Goal: Transaction & Acquisition: Purchase product/service

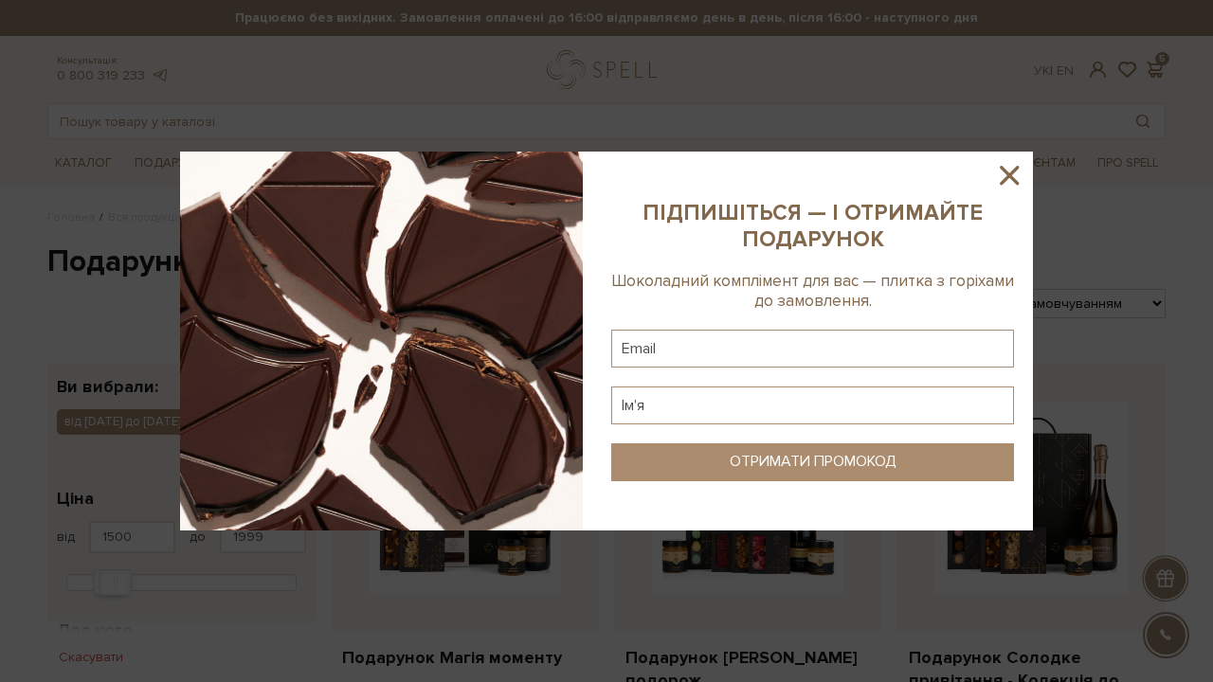
click at [1012, 167] on icon at bounding box center [1009, 175] width 32 height 32
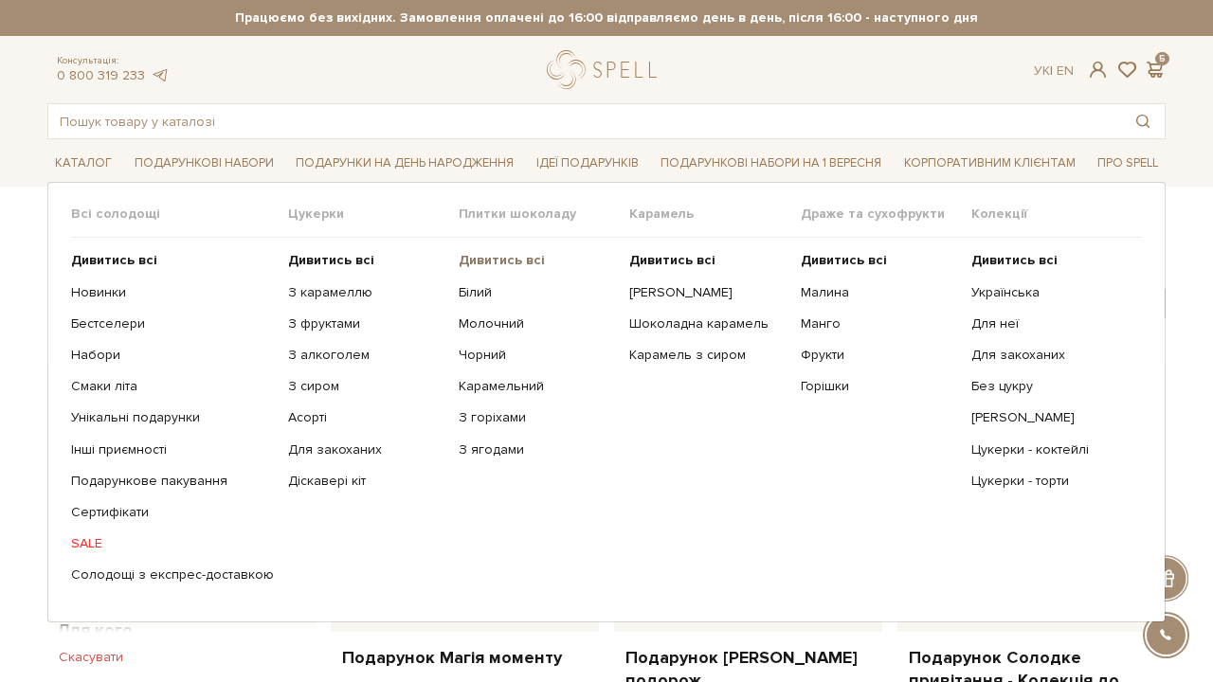
click at [475, 252] on b "Дивитись всі" at bounding box center [501, 260] width 86 height 16
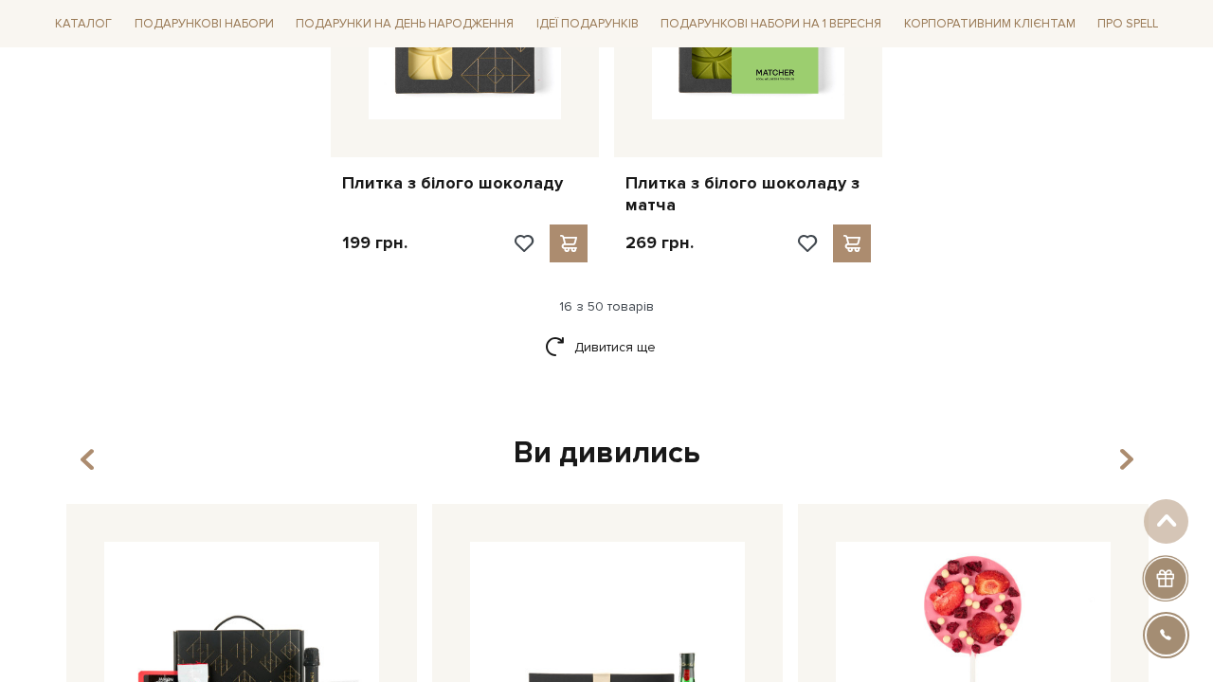
scroll to position [2622, 0]
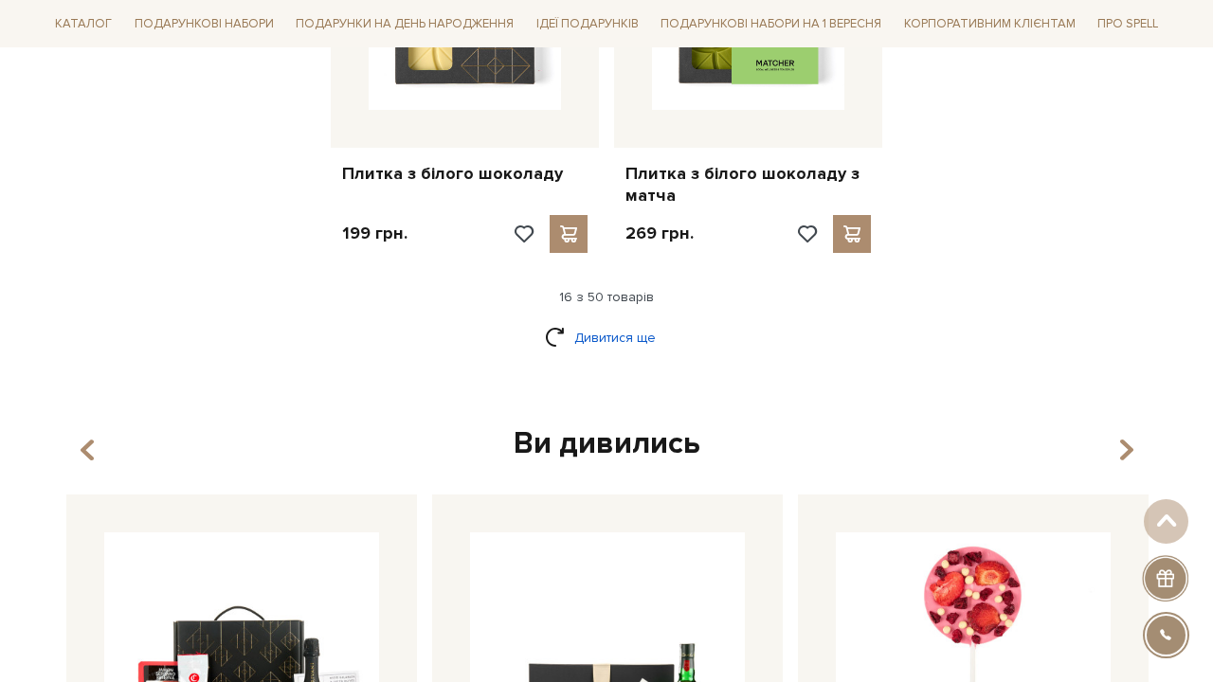
click at [593, 321] on link "Дивитися ще" at bounding box center [606, 337] width 123 height 33
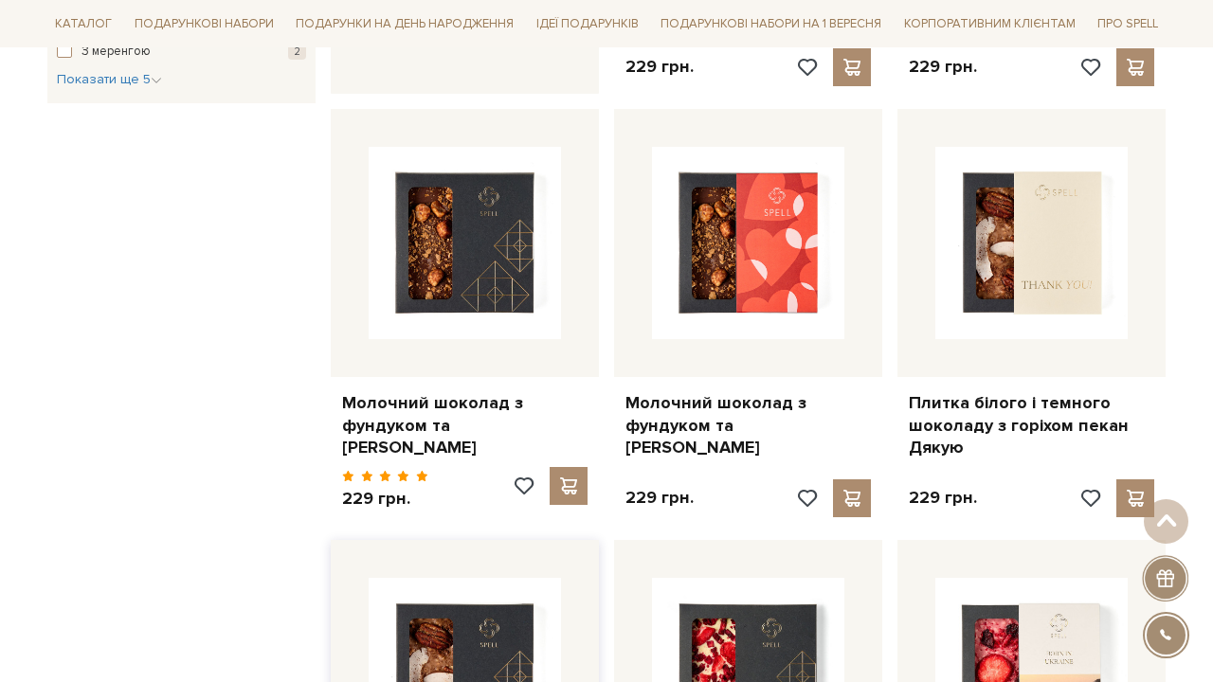
scroll to position [1083, 0]
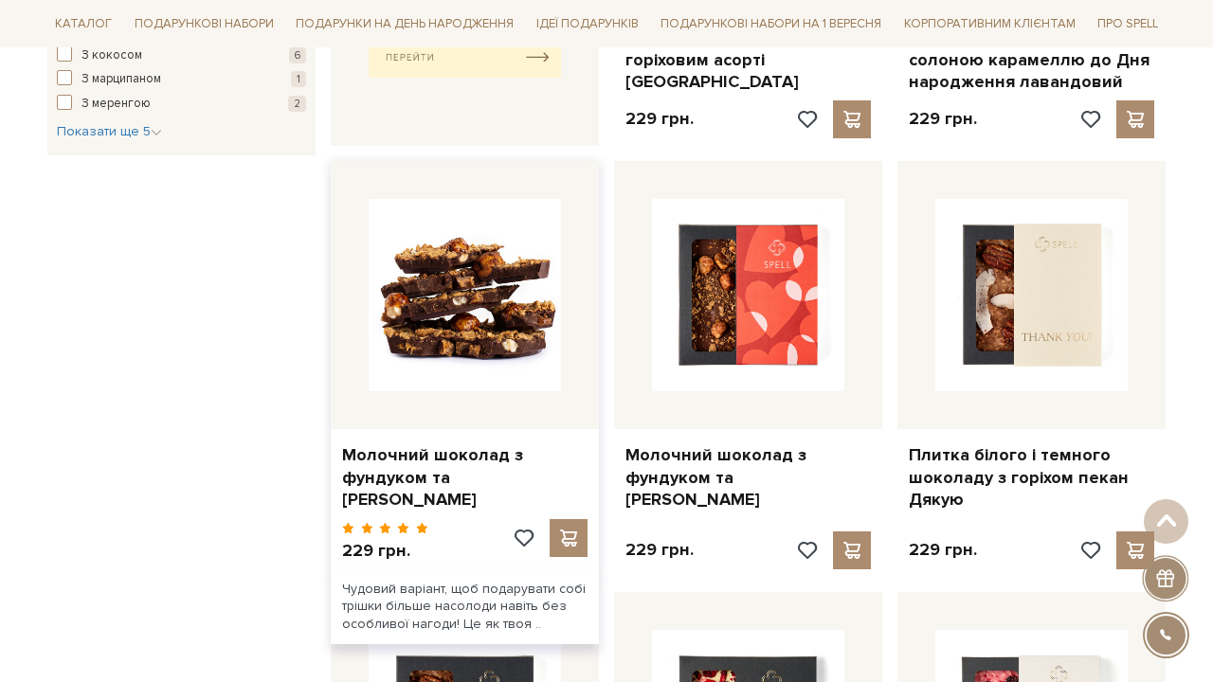
click at [425, 256] on img at bounding box center [464, 295] width 192 height 192
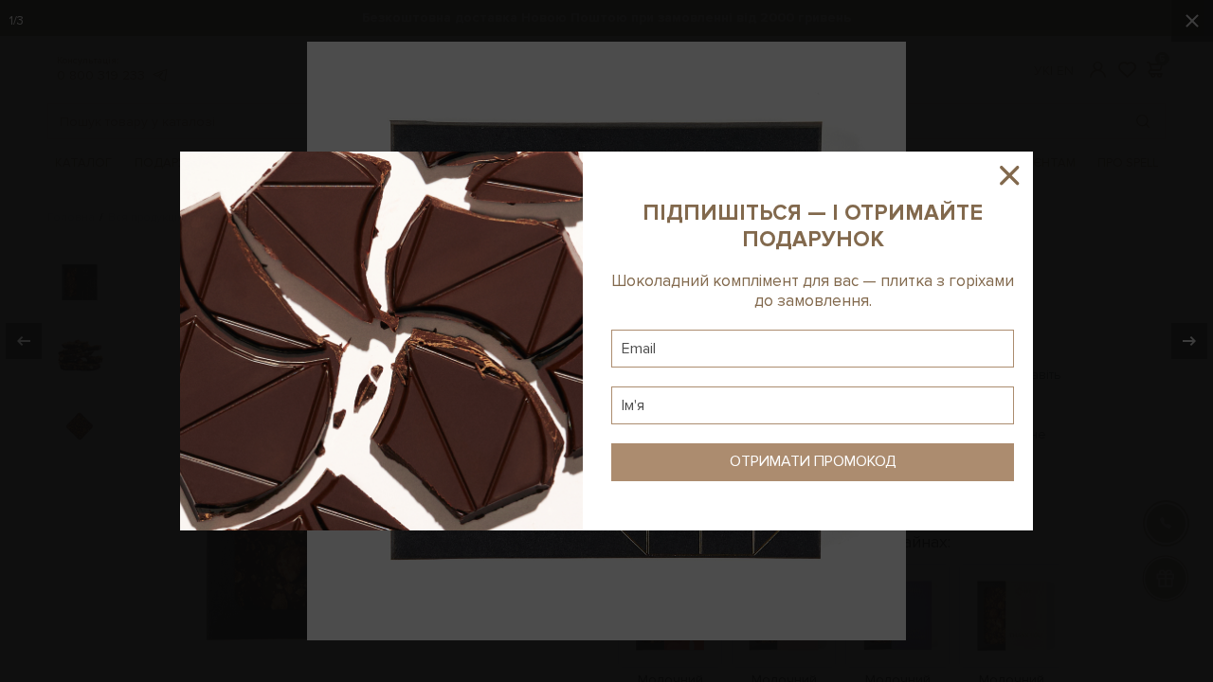
click at [1015, 168] on icon at bounding box center [1009, 175] width 32 height 32
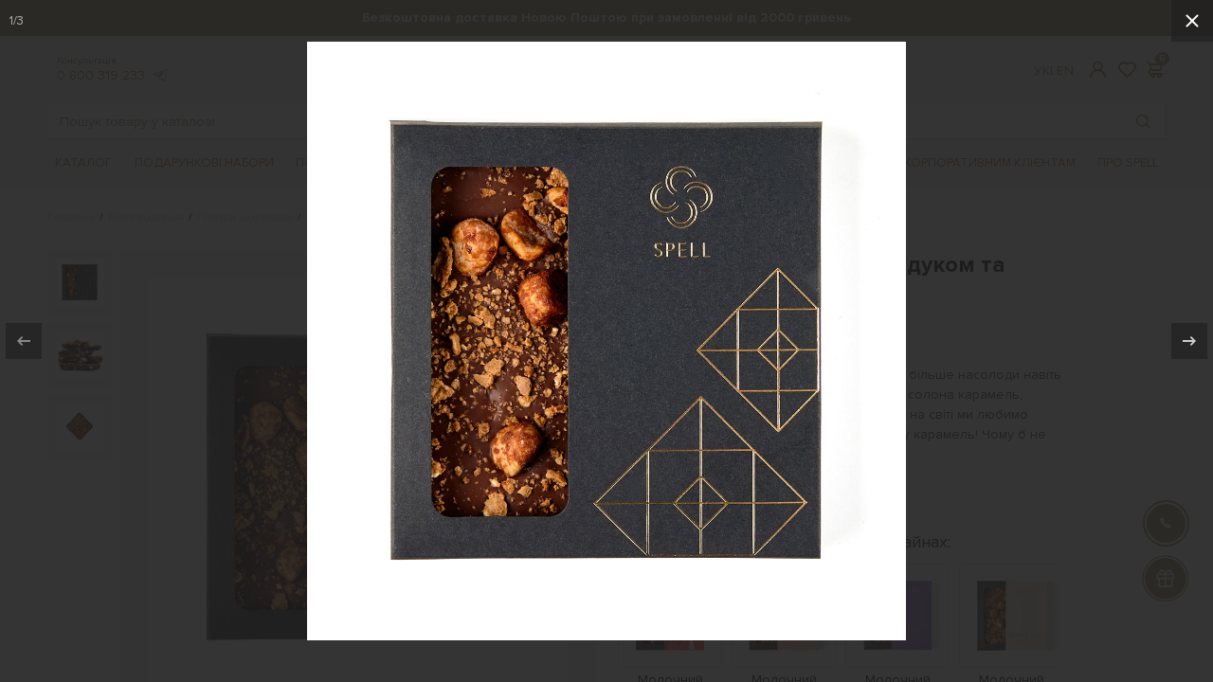
click at [1195, 22] on icon at bounding box center [1191, 20] width 23 height 23
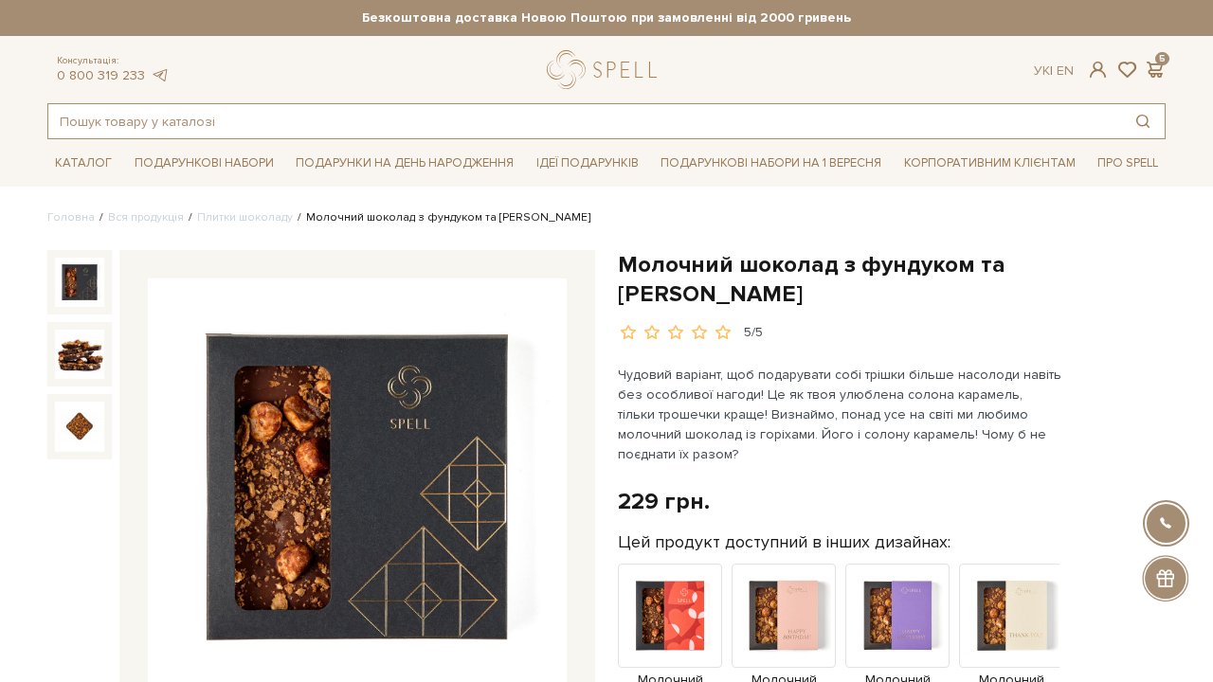
click at [351, 117] on input "text" at bounding box center [584, 121] width 1072 height 34
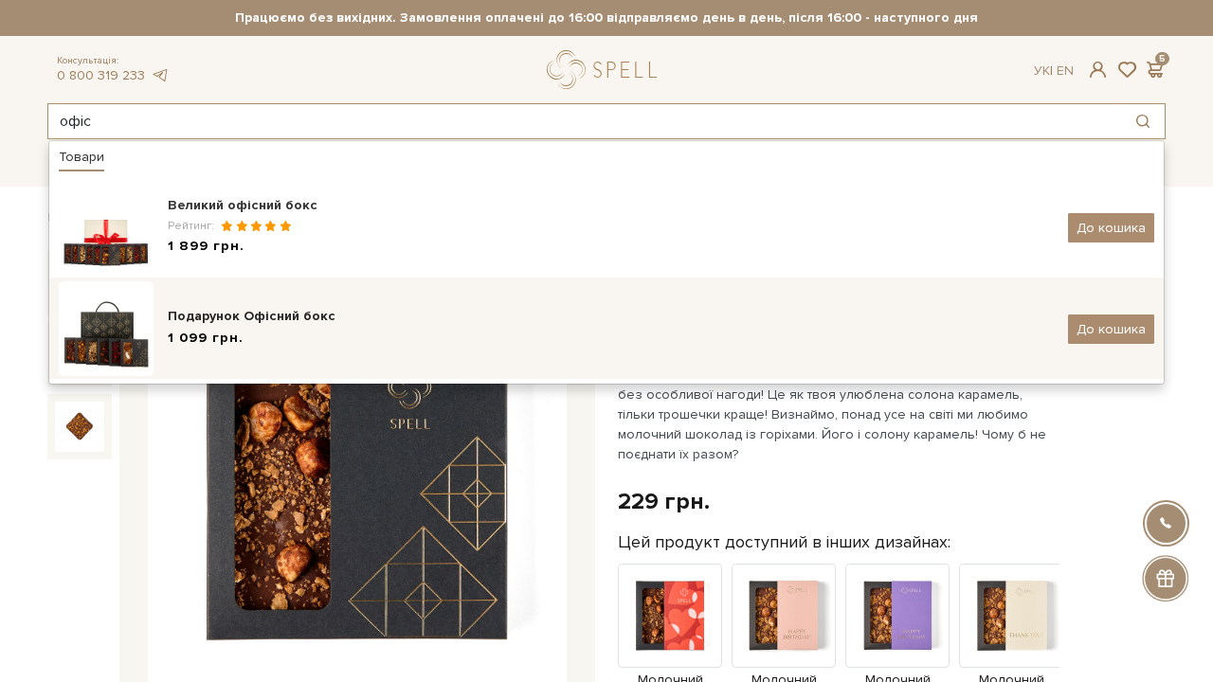
type input "офіс"
click at [276, 314] on div "Подарунок Офісний бокс" at bounding box center [611, 316] width 886 height 19
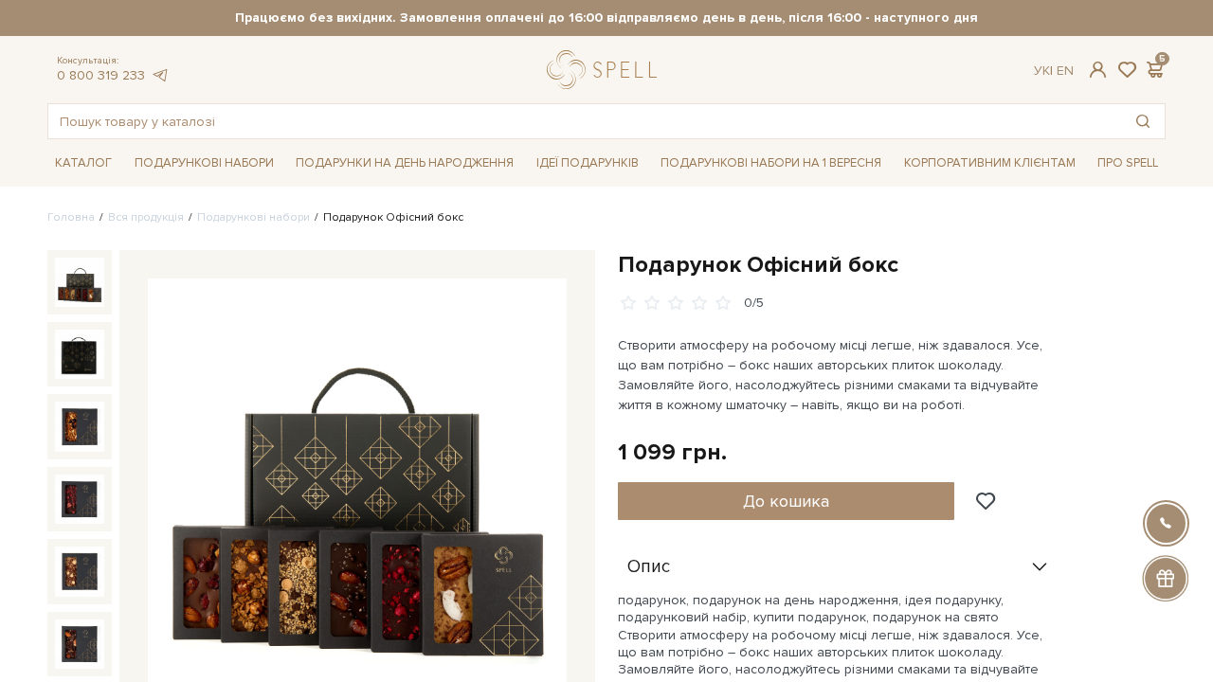
click at [490, 364] on img at bounding box center [357, 488] width 419 height 419
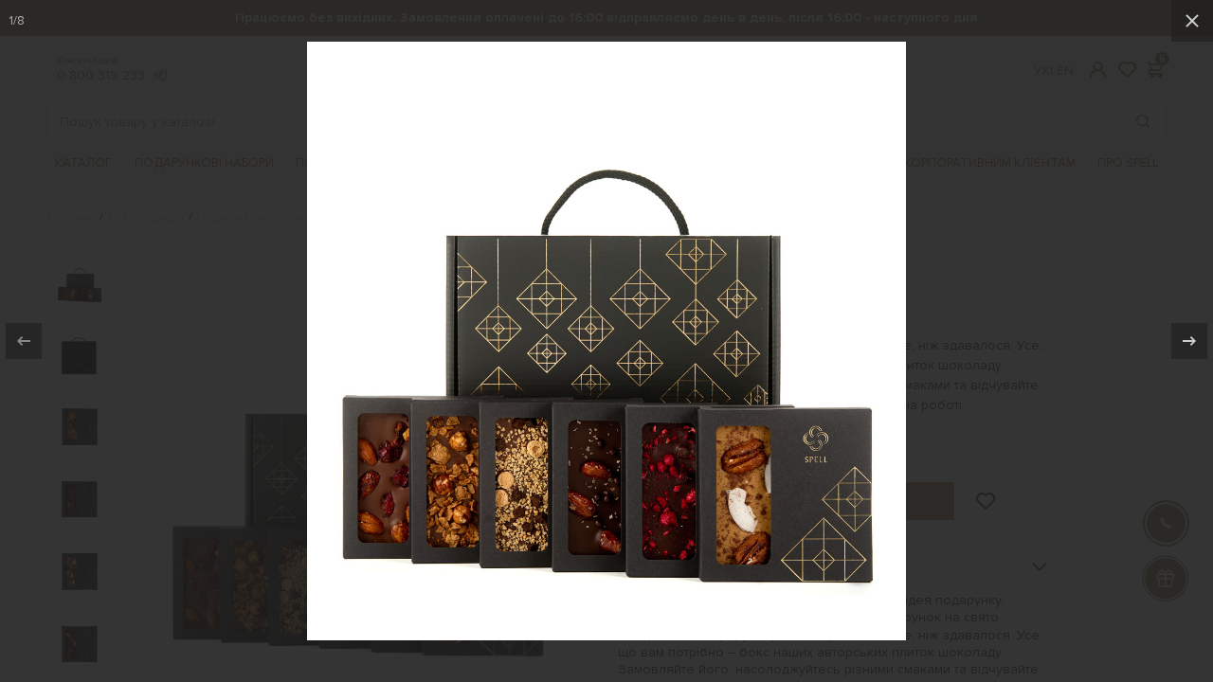
click at [1006, 269] on div at bounding box center [606, 341] width 1213 height 682
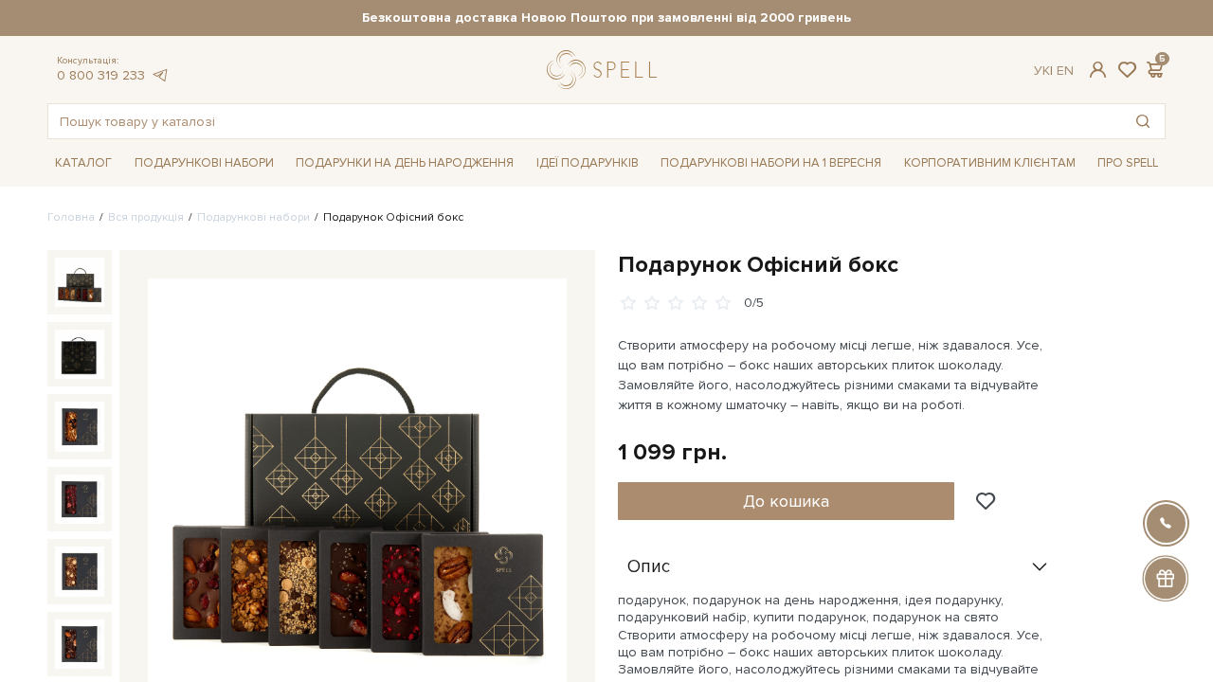
click at [410, 371] on img at bounding box center [357, 488] width 419 height 419
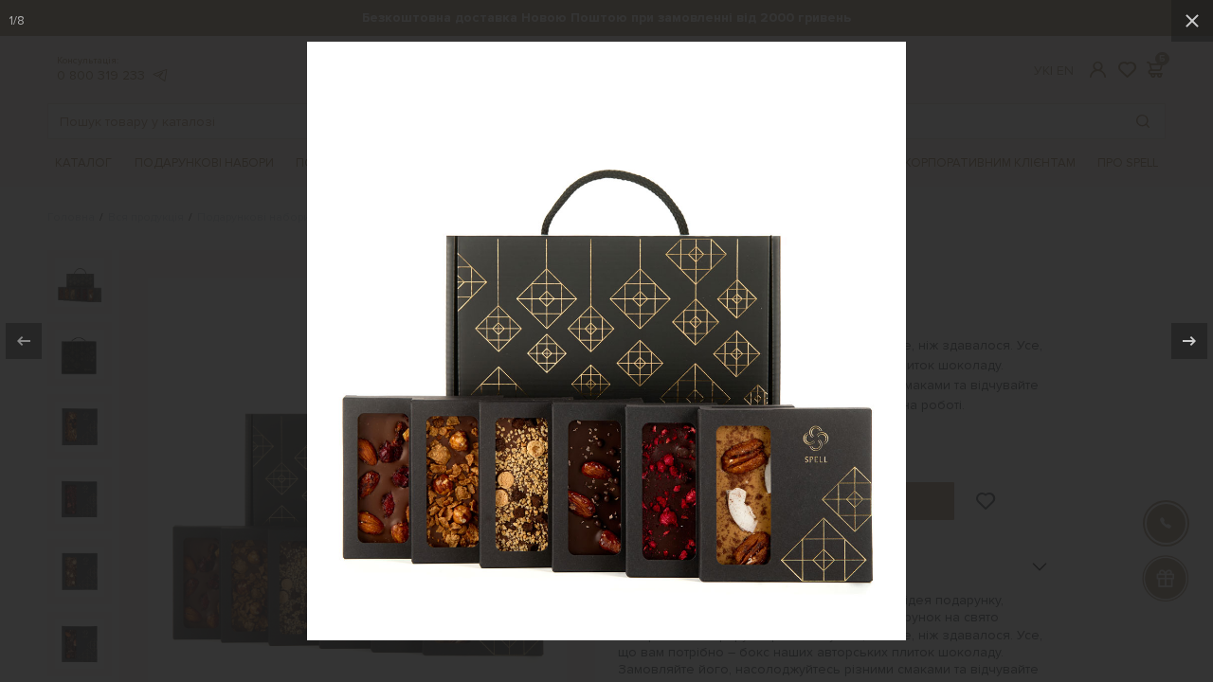
click at [1033, 188] on div at bounding box center [606, 341] width 1213 height 682
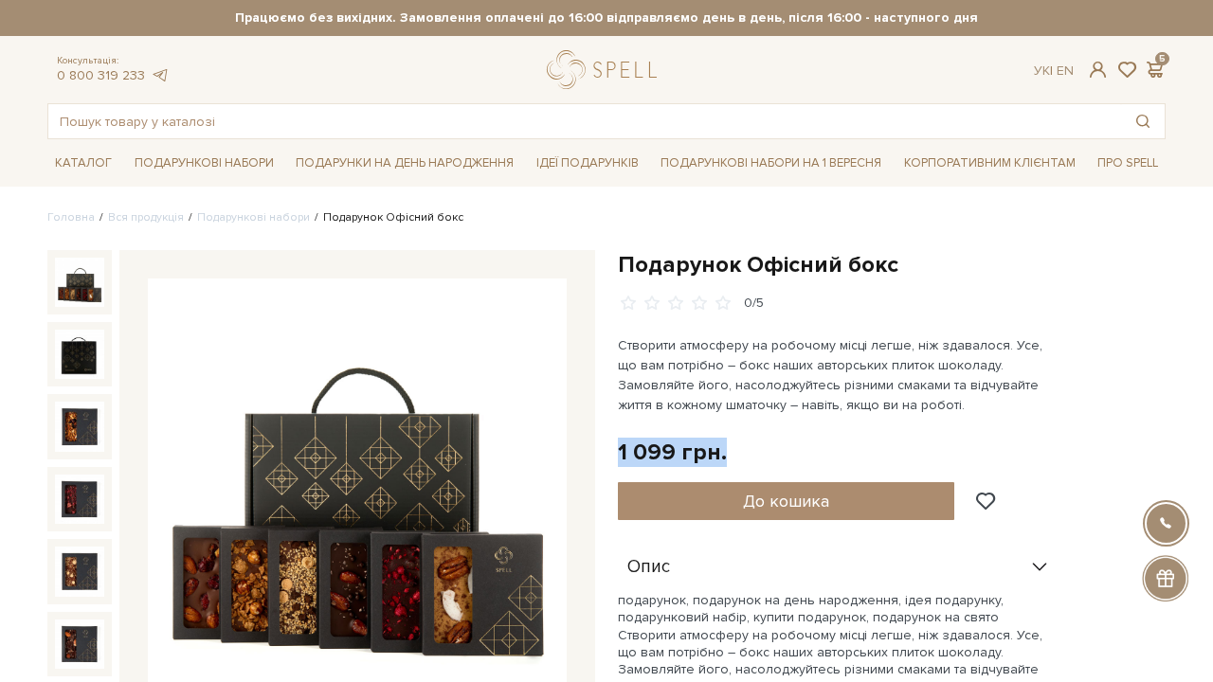
drag, startPoint x: 618, startPoint y: 451, endPoint x: 728, endPoint y: 451, distance: 109.9
click at [728, 451] on div "1 099 грн. Оплата частинами:" at bounding box center [892, 452] width 548 height 29
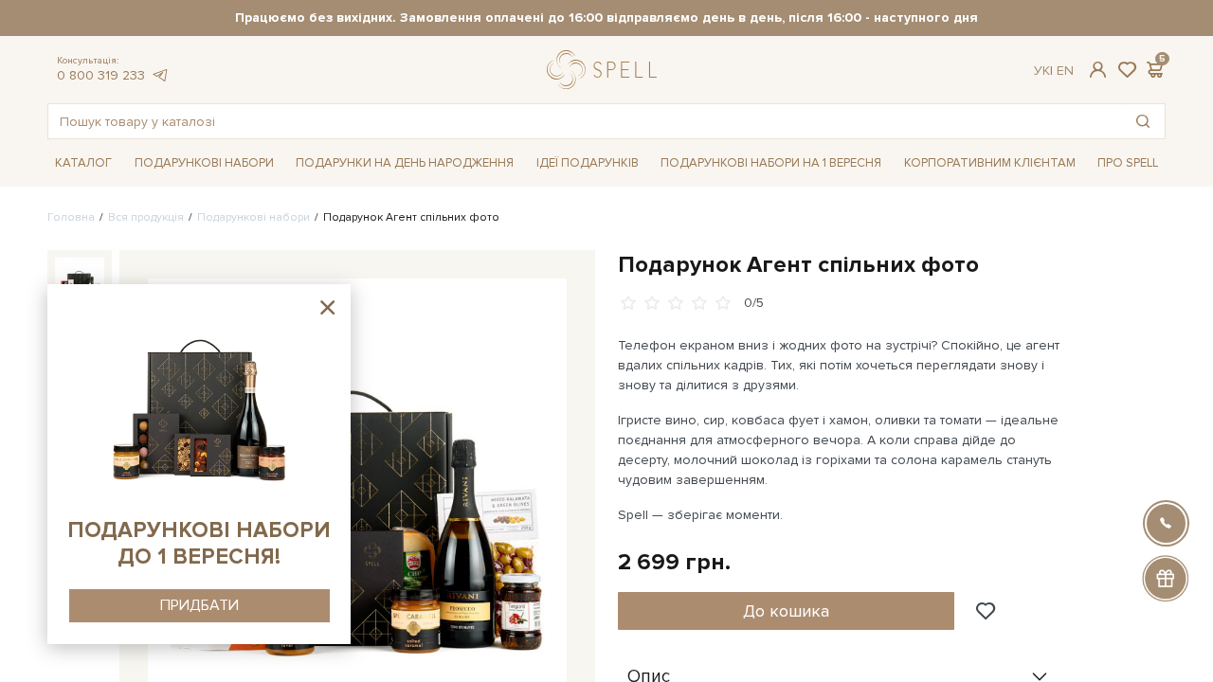
click at [329, 307] on icon at bounding box center [327, 307] width 14 height 14
